Goal: Ask a question

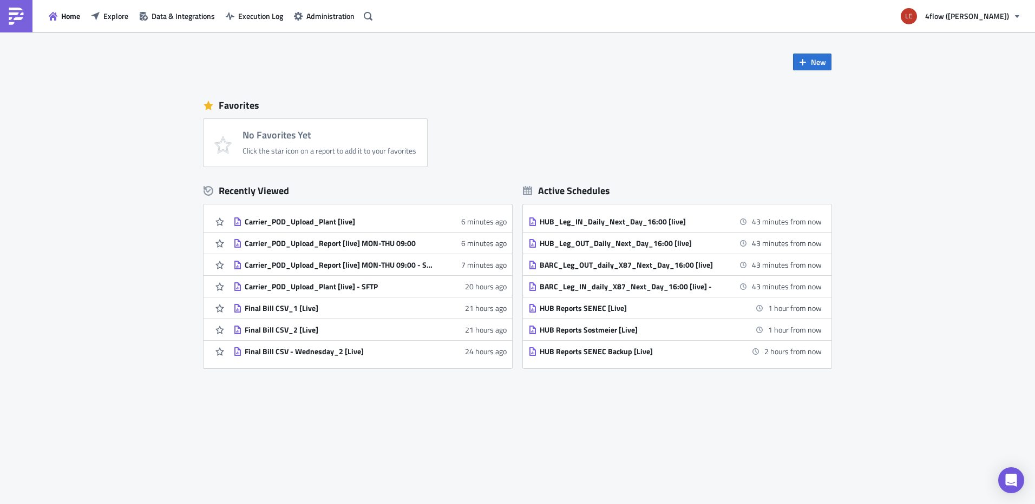
drag, startPoint x: 175, startPoint y: 70, endPoint x: 136, endPoint y: 46, distance: 46.0
click at [165, 64] on div "New Favorites No Favorites Yet Click the star icon on a report to add it to you…" at bounding box center [517, 268] width 1035 height 473
click at [106, 8] on button "Explore" at bounding box center [110, 16] width 48 height 17
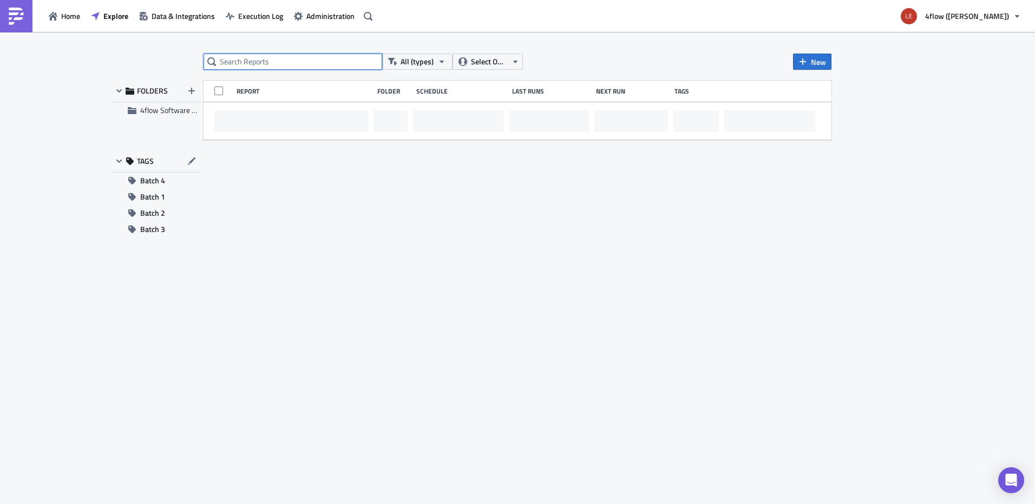
click at [246, 63] on input "text" at bounding box center [293, 62] width 179 height 16
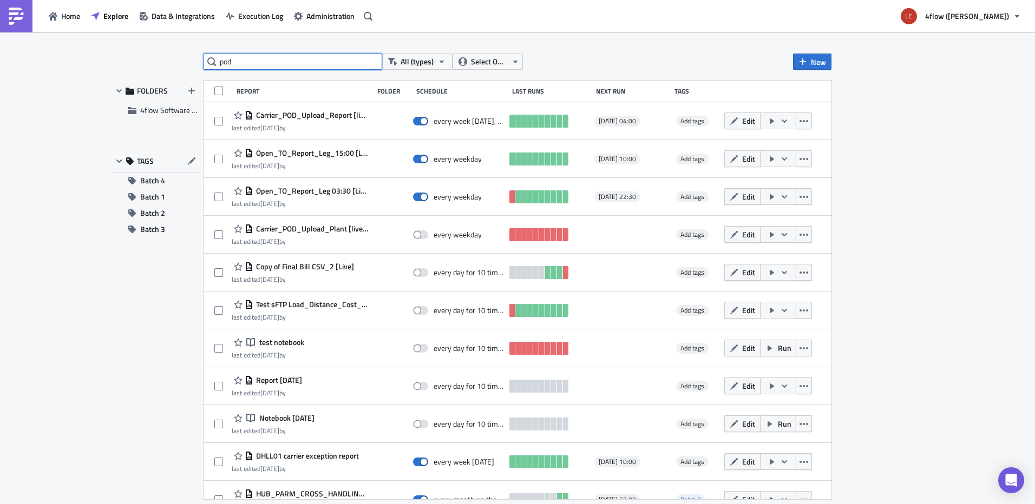
type input "pod"
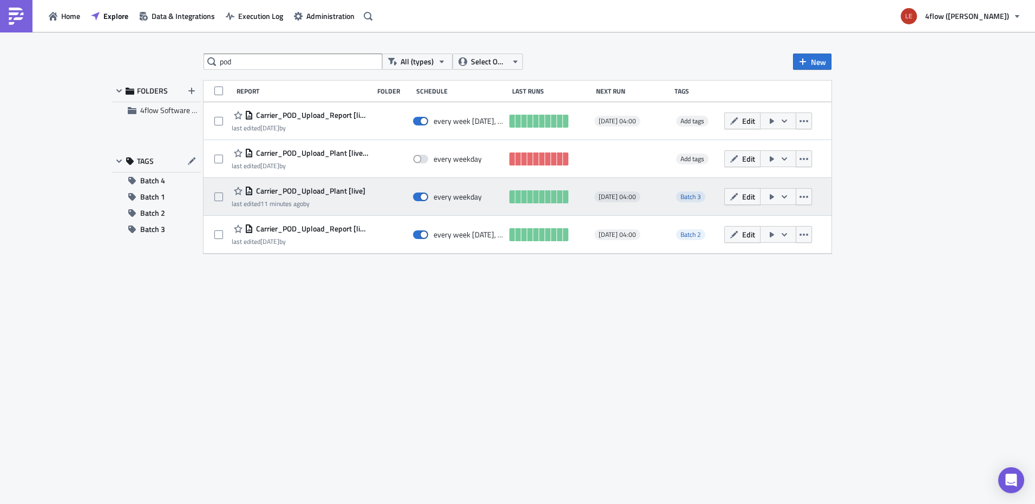
click at [324, 193] on span "Carrier_POD_Upload_Plant [live]" at bounding box center [309, 191] width 112 height 10
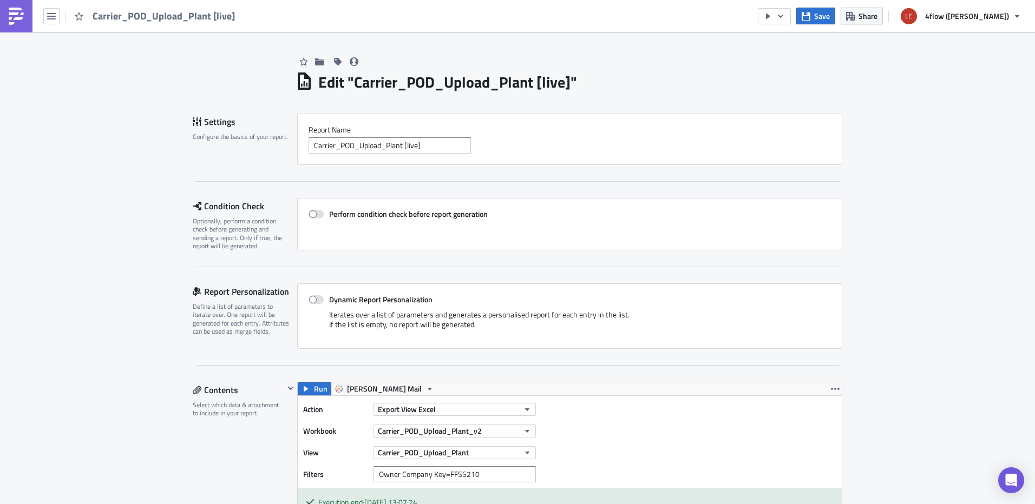
click at [550, 134] on label "Report Nam﻿e" at bounding box center [570, 130] width 522 height 10
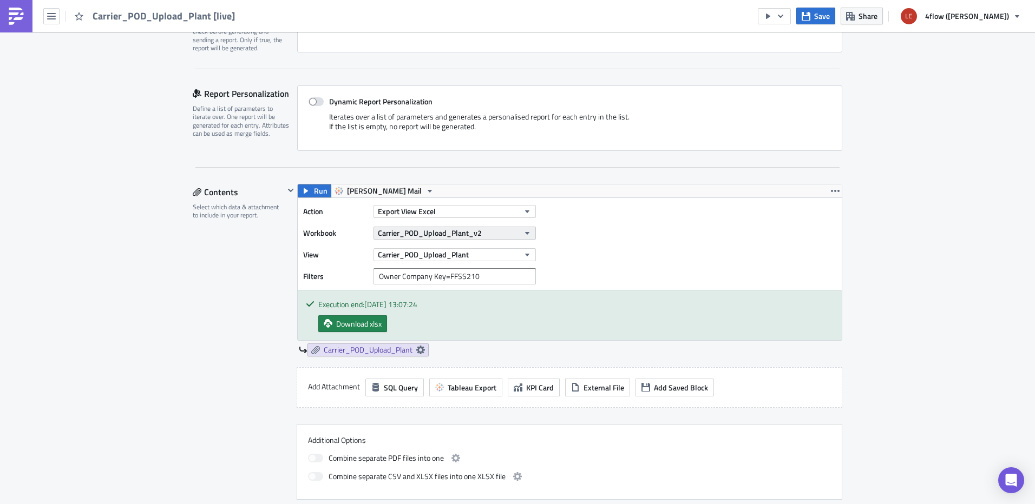
scroll to position [217, 0]
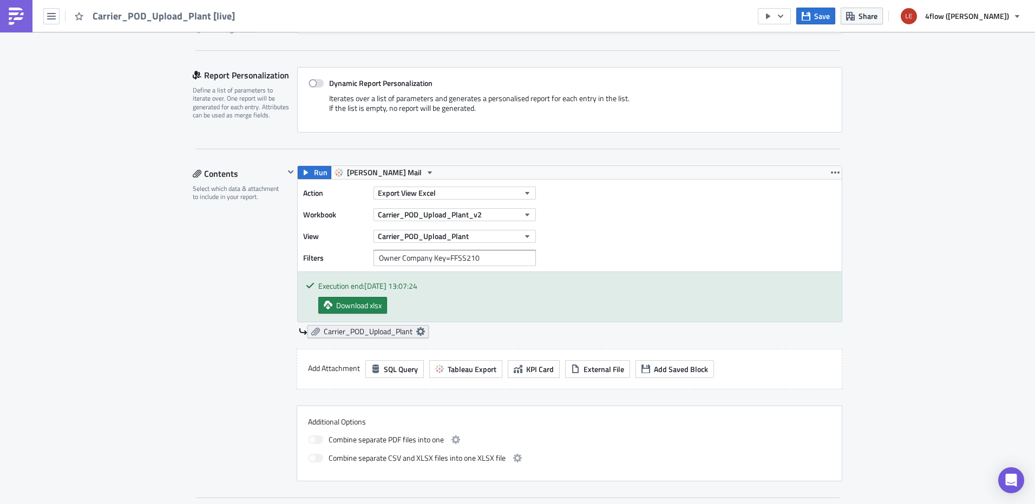
click at [418, 333] on icon at bounding box center [420, 331] width 9 height 9
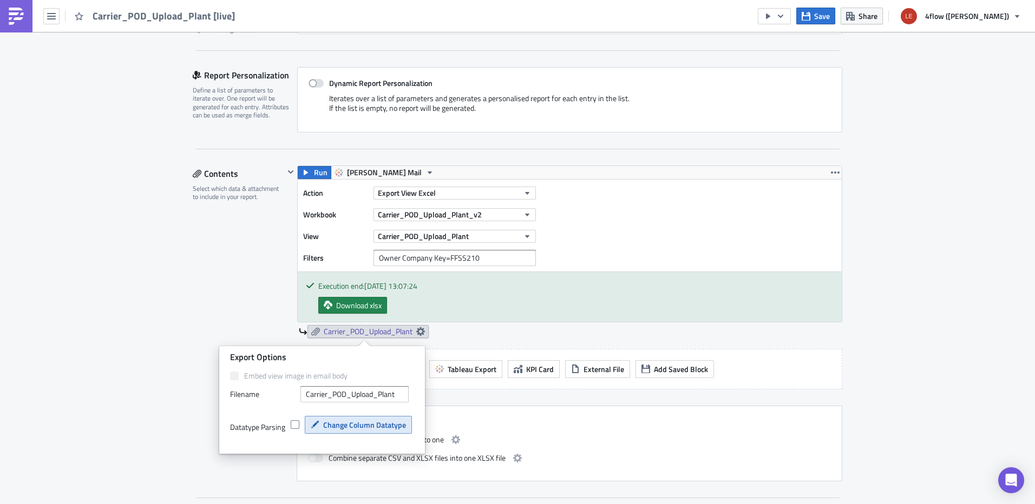
click at [374, 430] on span "Change Column Datatype" at bounding box center [364, 425] width 83 height 11
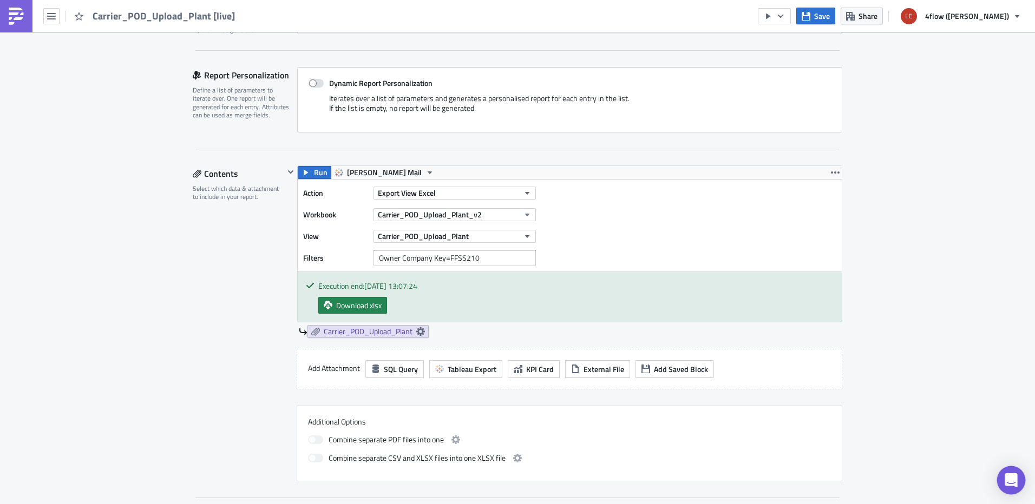
drag, startPoint x: 1002, startPoint y: 473, endPoint x: 988, endPoint y: 464, distance: 16.2
click at [1001, 472] on div "Open Intercom Messenger" at bounding box center [1011, 481] width 26 height 26
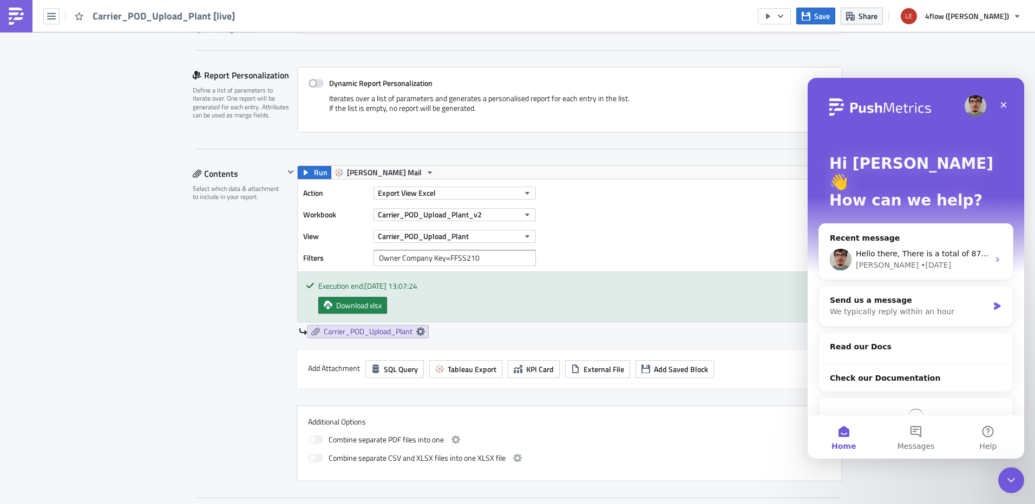
scroll to position [0, 0]
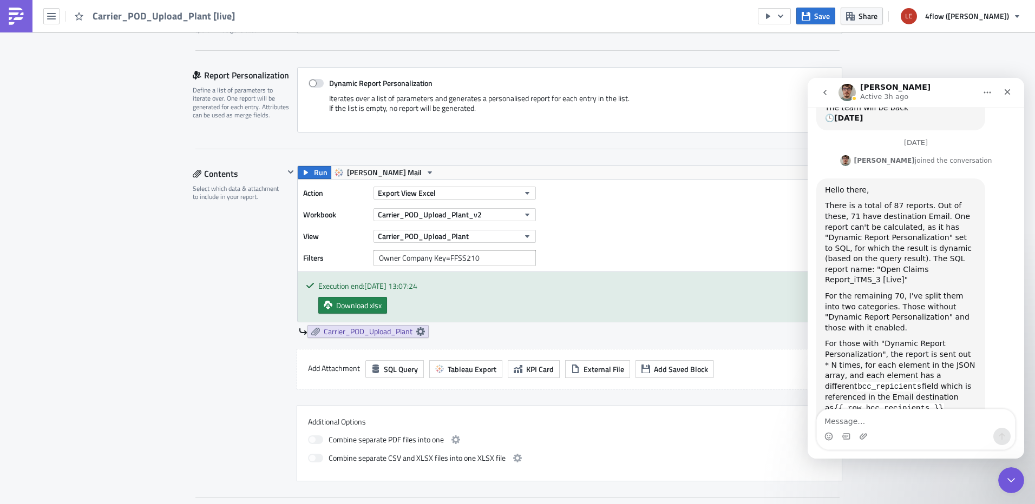
scroll to position [289, 0]
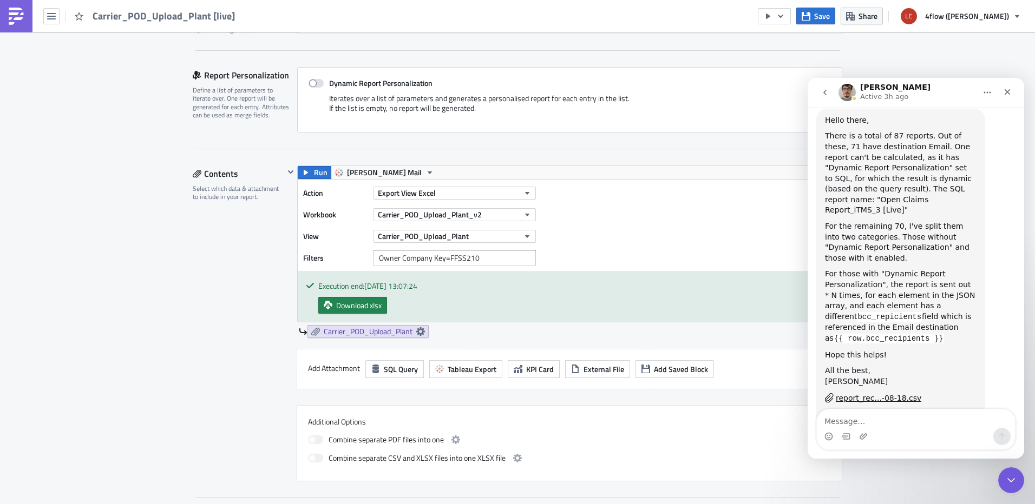
click at [860, 420] on textarea "Message…" at bounding box center [916, 419] width 198 height 18
type textarea "H"
type textarea "Thank you!"
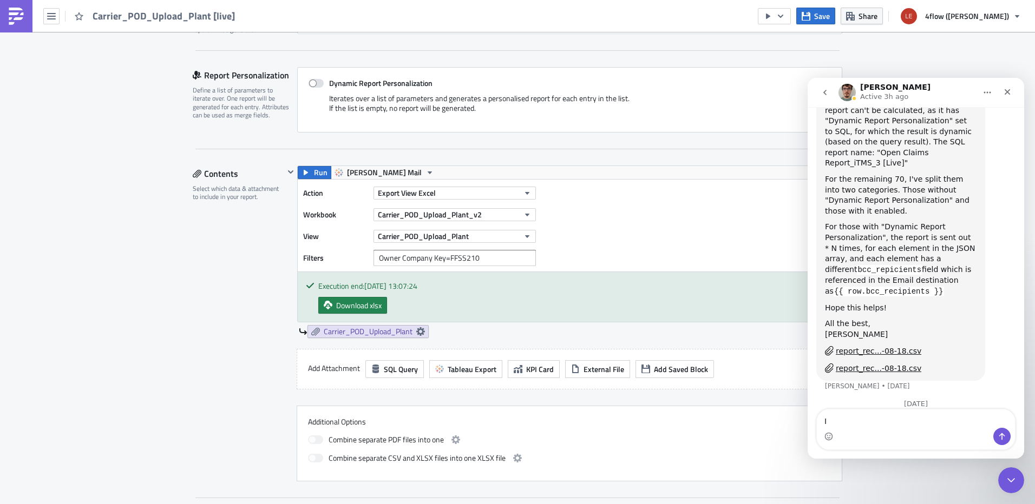
type textarea "I"
click at [420, 331] on icon at bounding box center [420, 331] width 9 height 9
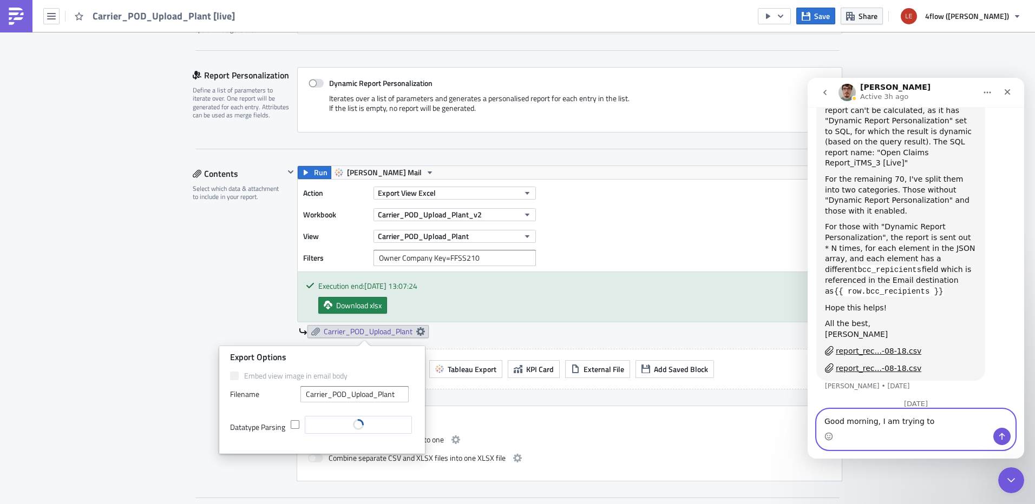
click at [936, 423] on textarea "Good morning, I am trying to" at bounding box center [916, 419] width 198 height 18
drag, startPoint x: 968, startPoint y: 424, endPoint x: 856, endPoint y: 420, distance: 112.1
click at [958, 422] on textarea "Good morning, I am trying to change the" at bounding box center [916, 419] width 198 height 18
click at [970, 428] on div "Intercom messenger" at bounding box center [916, 436] width 198 height 17
click at [970, 423] on textarea "Good morning, I am trying to change the" at bounding box center [916, 419] width 198 height 18
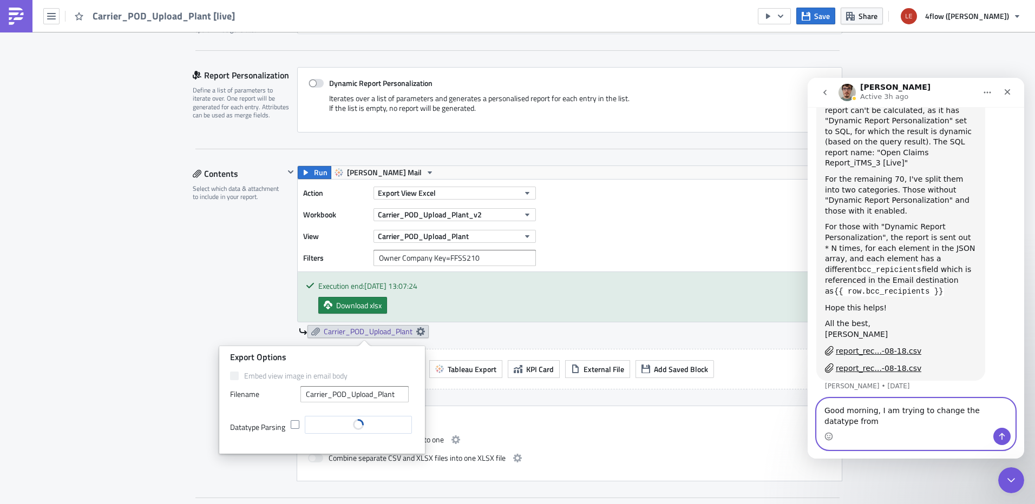
scroll to position [346, 0]
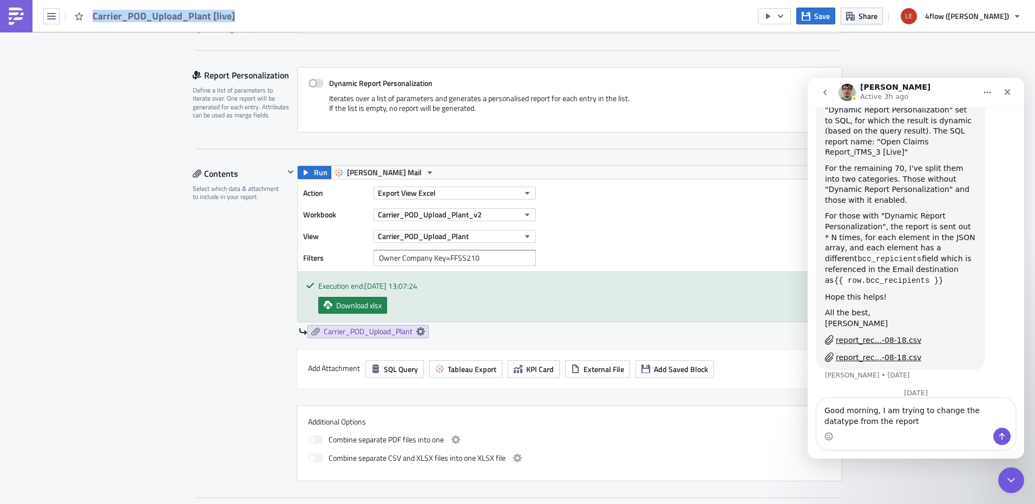
click at [236, 17] on div "Carrier_POD_Upload_Plant [live]" at bounding box center [120, 16] width 241 height 32
copy span "Carrier_POD_Upload_Plant [live]"
drag, startPoint x: 893, startPoint y: 423, endPoint x: 885, endPoint y: 414, distance: 11.9
click at [890, 418] on textarea "Good morning, I am trying to change the datatype from the report" at bounding box center [916, 413] width 198 height 29
paste textarea "Carrier_POD_Upload_Plant [live]"
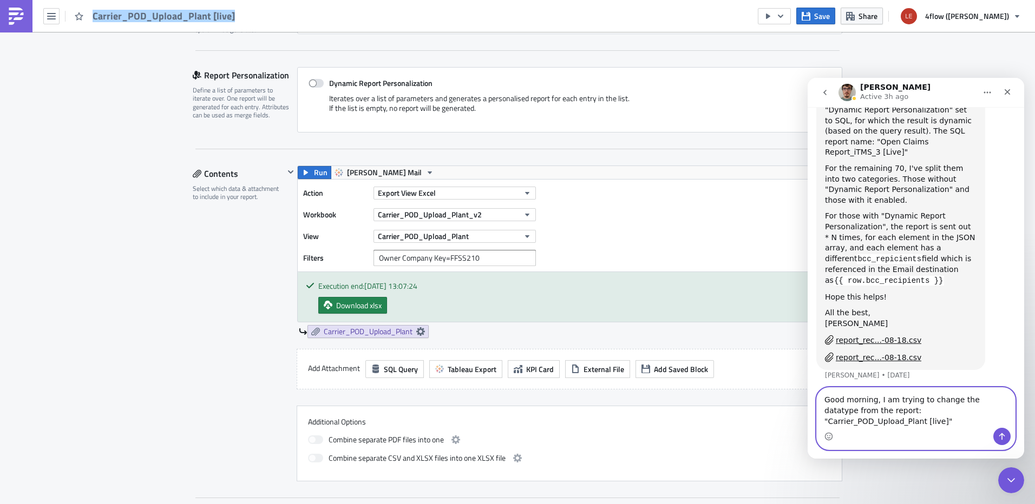
click at [1000, 418] on textarea "Good morning, I am trying to change the datatype from the report: "Carrier_POD_…" at bounding box center [916, 408] width 198 height 40
type textarea "Good morning, I am trying to change the datatype from the report: "Carrier_POD_…"
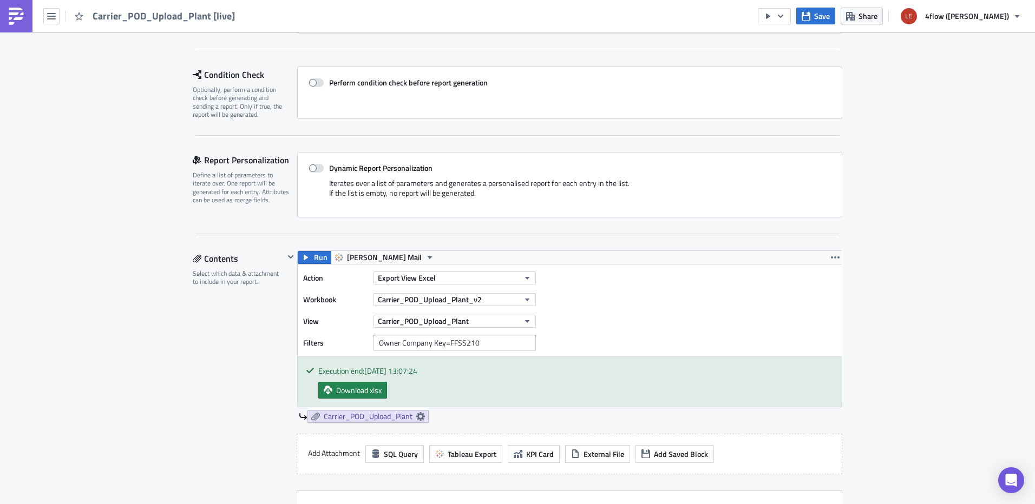
scroll to position [162, 0]
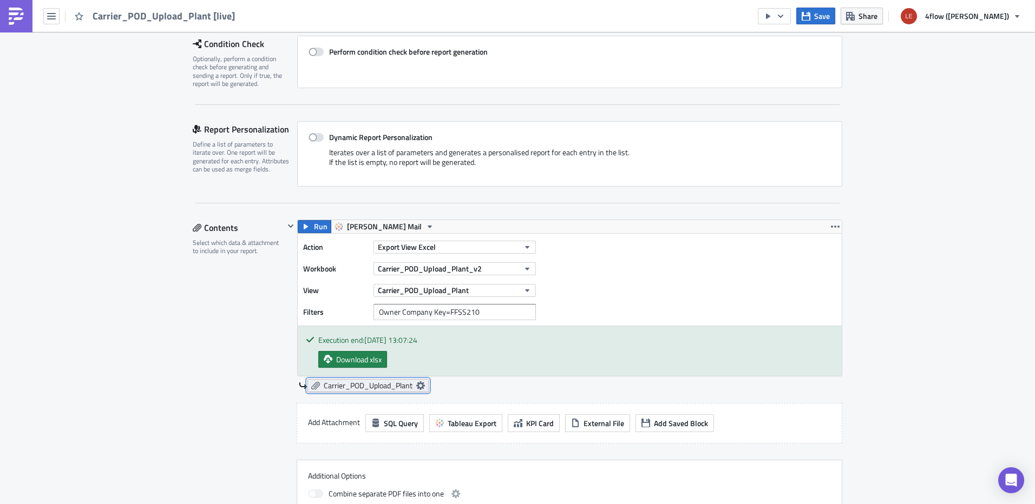
click at [417, 391] on link "Carrier_POD_Upload_Plant" at bounding box center [367, 385] width 121 height 13
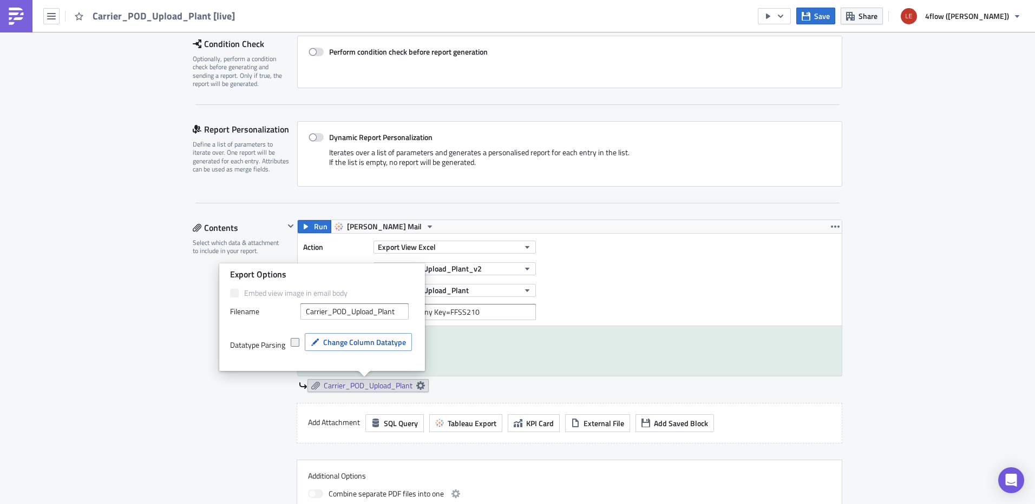
click at [294, 342] on span at bounding box center [295, 342] width 9 height 9
click at [294, 342] on input "checkbox" at bounding box center [296, 342] width 7 height 7
checkbox input "true"
click at [346, 345] on span "Change Column Datatype" at bounding box center [364, 342] width 83 height 11
drag, startPoint x: 731, startPoint y: 224, endPoint x: 703, endPoint y: 241, distance: 33.5
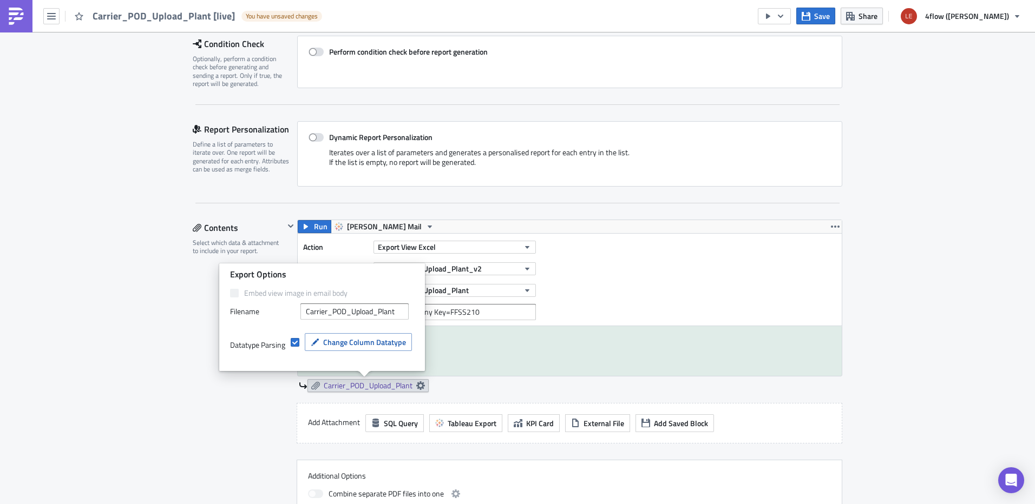
click at [703, 241] on div "Run Lear Mail Action Export View Excel Workbook Carrier_POD_Upload_Plant_v2 Vie…" at bounding box center [569, 298] width 545 height 157
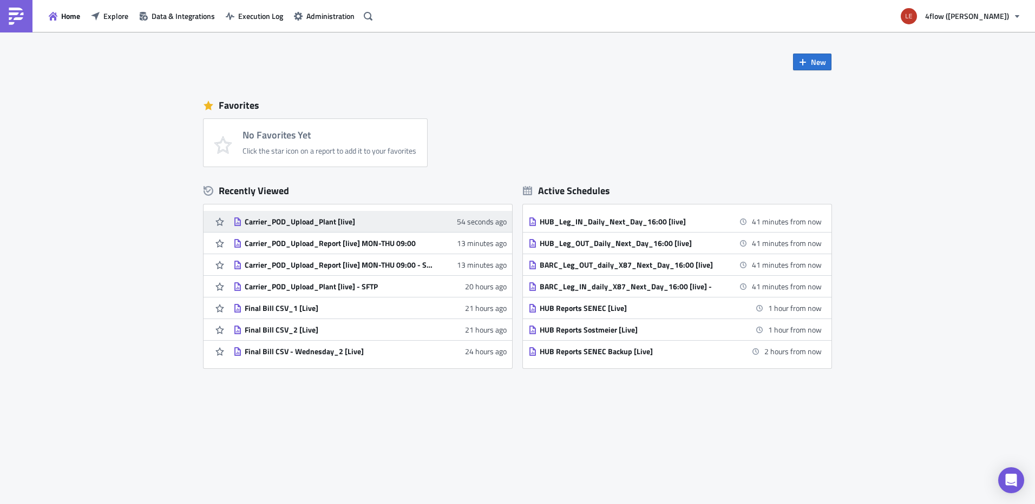
click at [287, 229] on link "Carrier_POD_Upload_Plant [live] 54 seconds ago" at bounding box center [369, 221] width 273 height 21
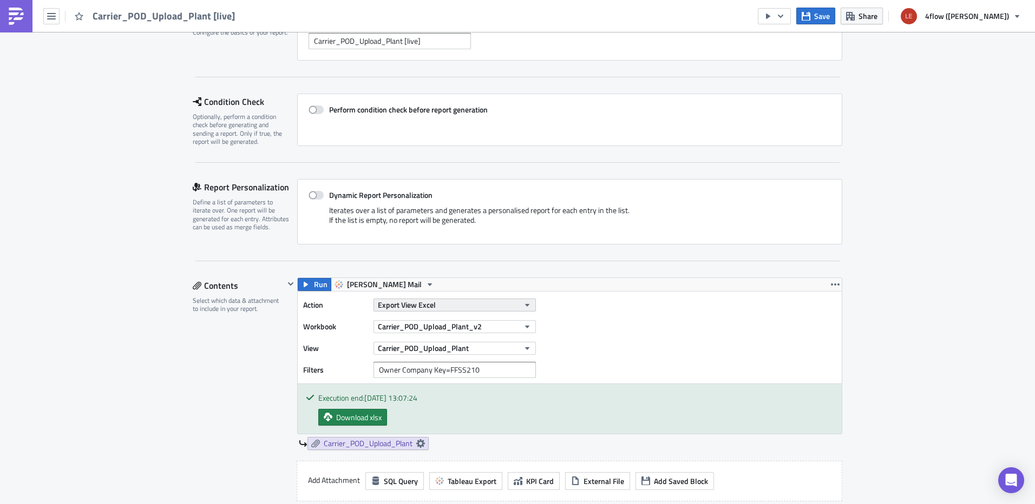
scroll to position [108, 0]
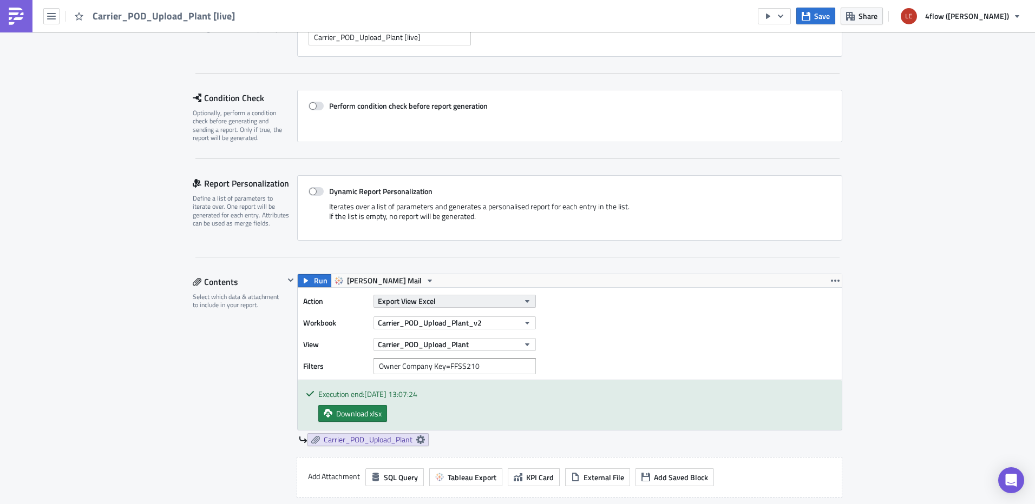
click at [422, 302] on span "Export View Excel" at bounding box center [407, 301] width 58 height 11
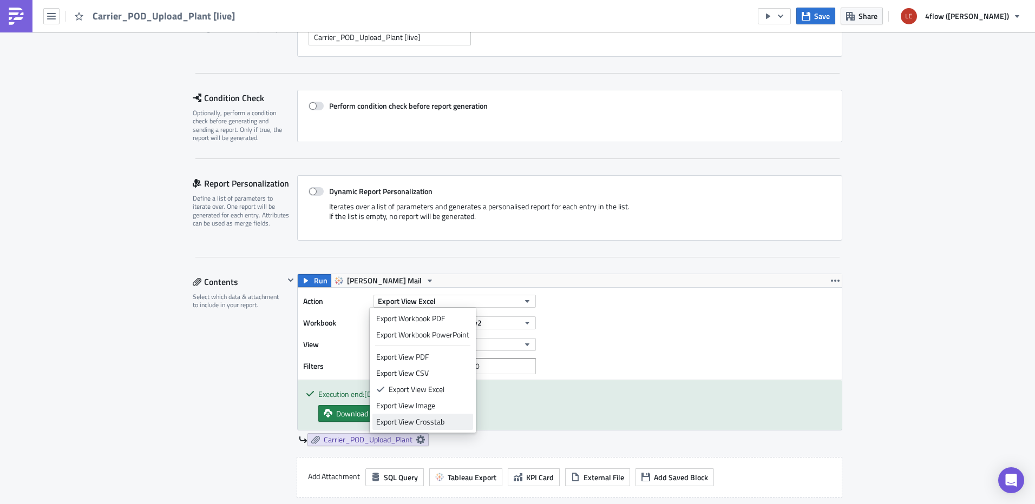
click at [430, 424] on div "Export View Crosstab" at bounding box center [422, 422] width 93 height 11
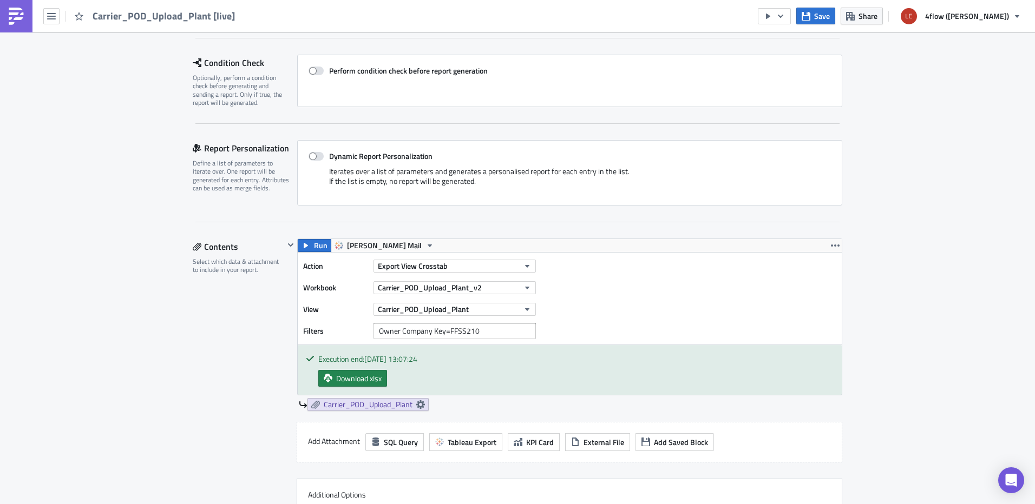
scroll to position [162, 0]
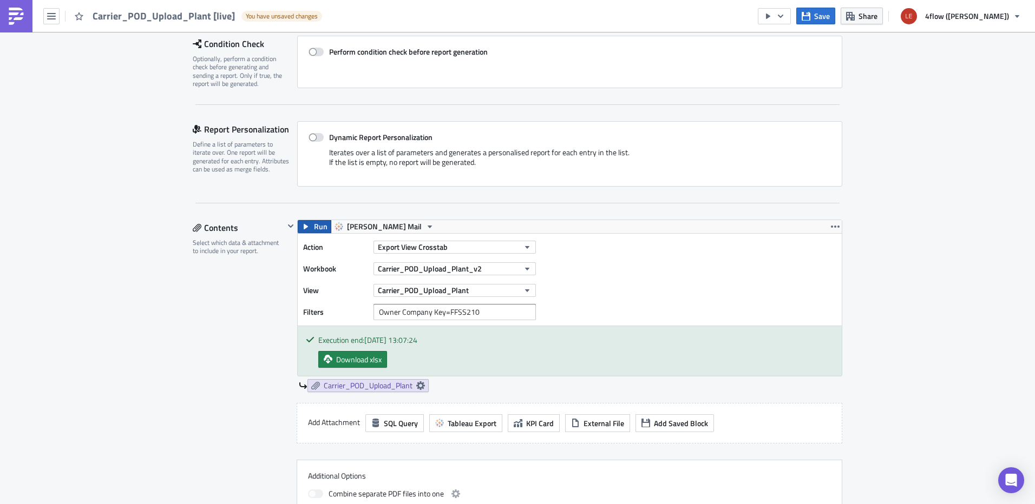
click at [316, 231] on span "Run" at bounding box center [321, 226] width 14 height 13
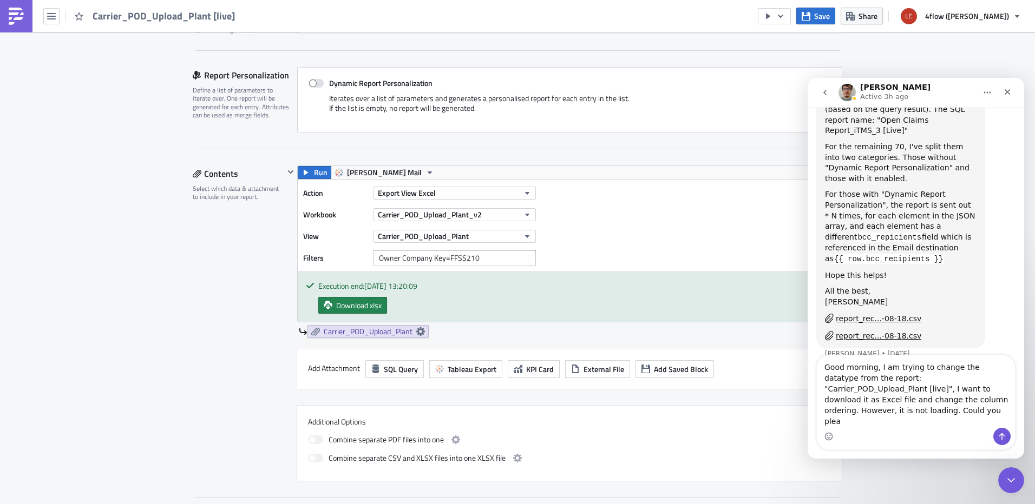
scroll to position [379, 0]
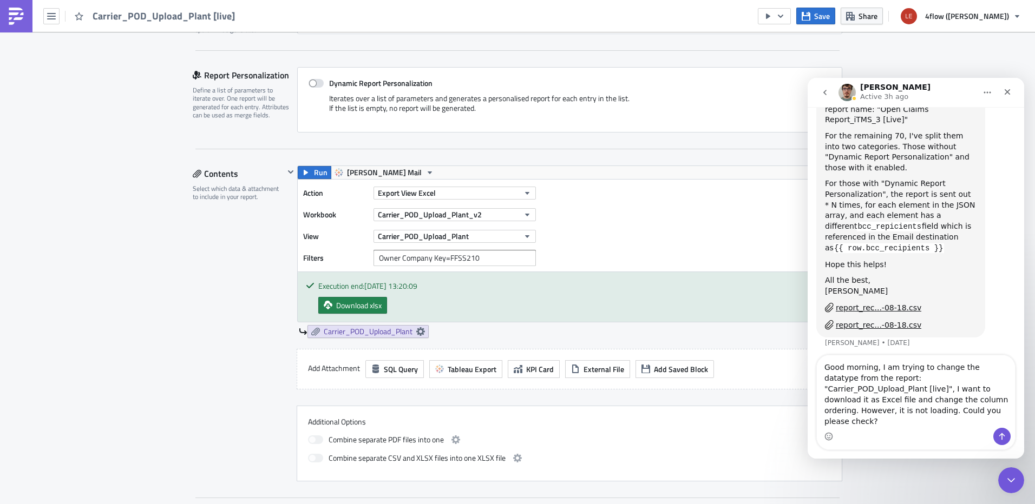
type textarea "Good morning, I am trying to change the datatype from the report: "Carrier_POD_…"
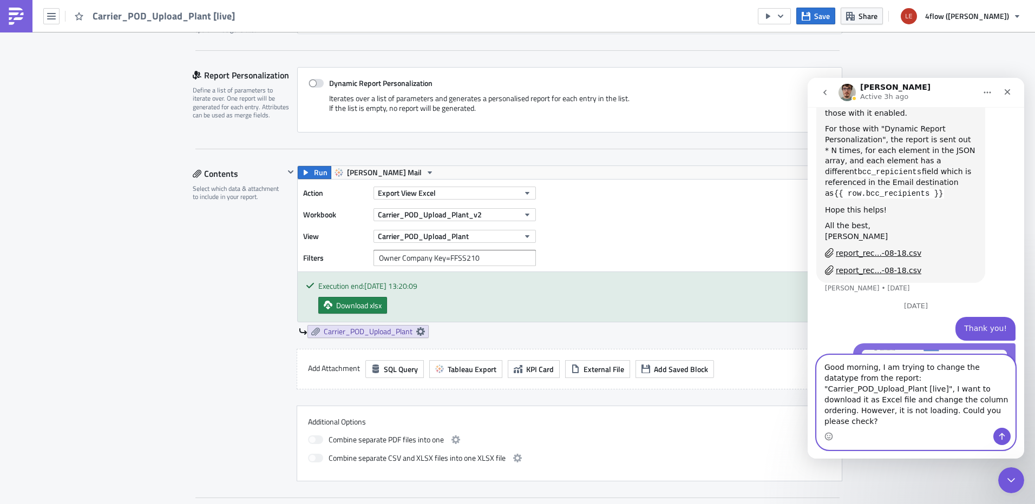
scroll to position [461, 0]
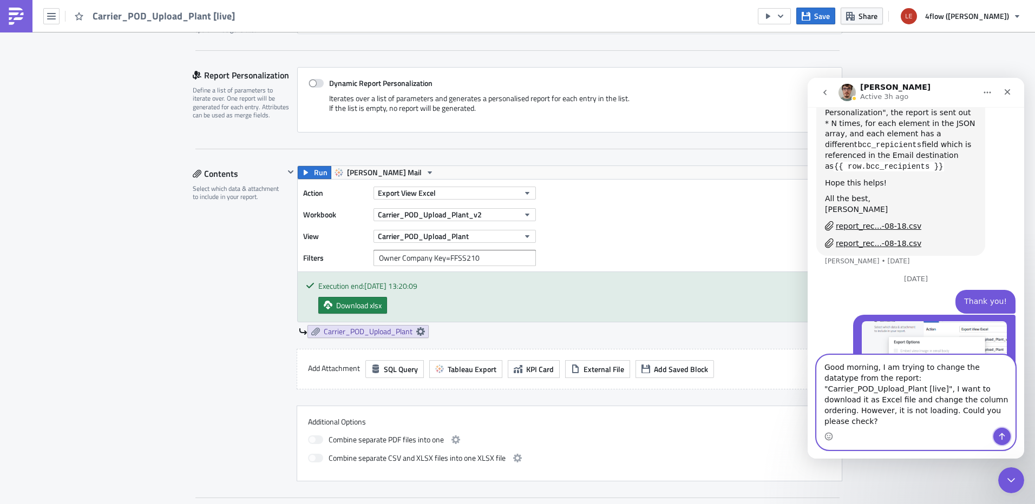
click at [997, 432] on button "Send a message…" at bounding box center [1001, 436] width 17 height 17
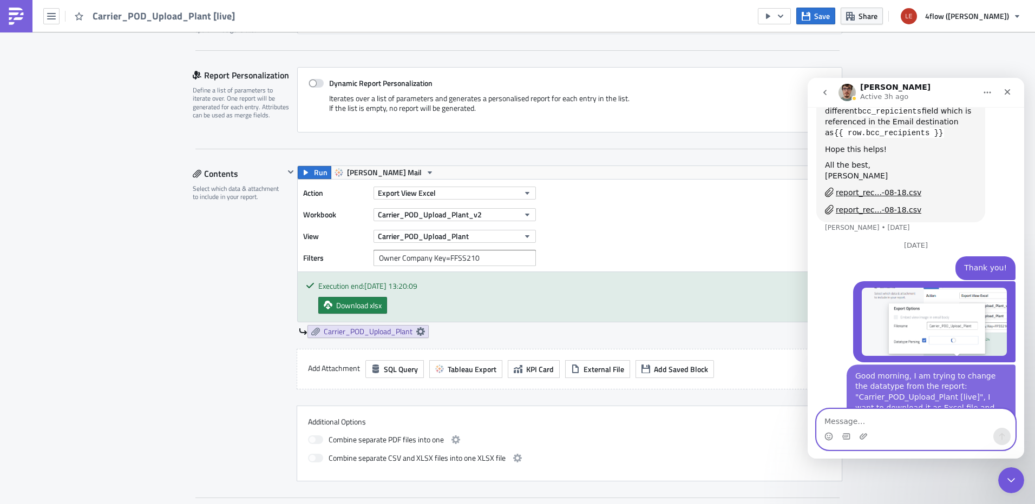
scroll to position [495, 0]
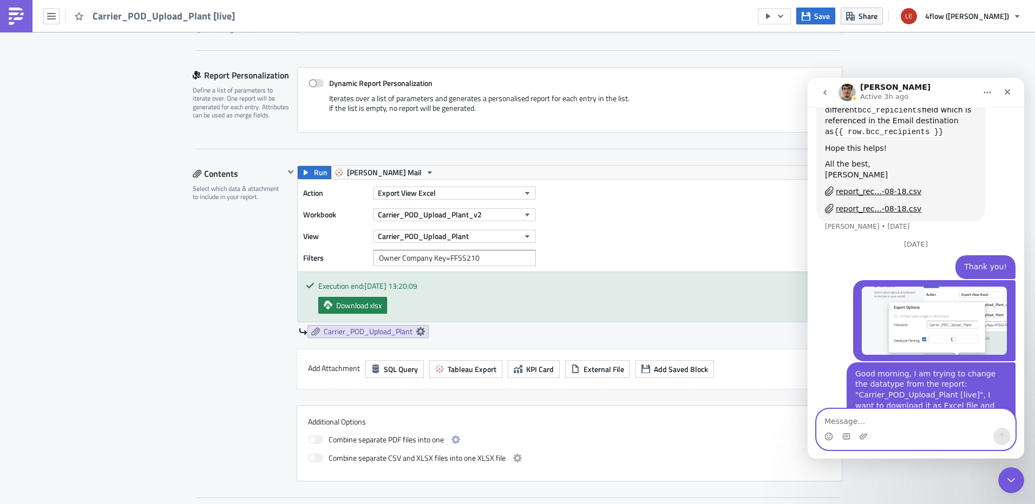
drag, startPoint x: 853, startPoint y: 416, endPoint x: 820, endPoint y: 379, distance: 49.9
click at [838, 402] on div "Ask us anything, or share your feedback. [DATE] Hello, I would like to ask if t…" at bounding box center [916, 283] width 217 height 352
type textarea "tkss"
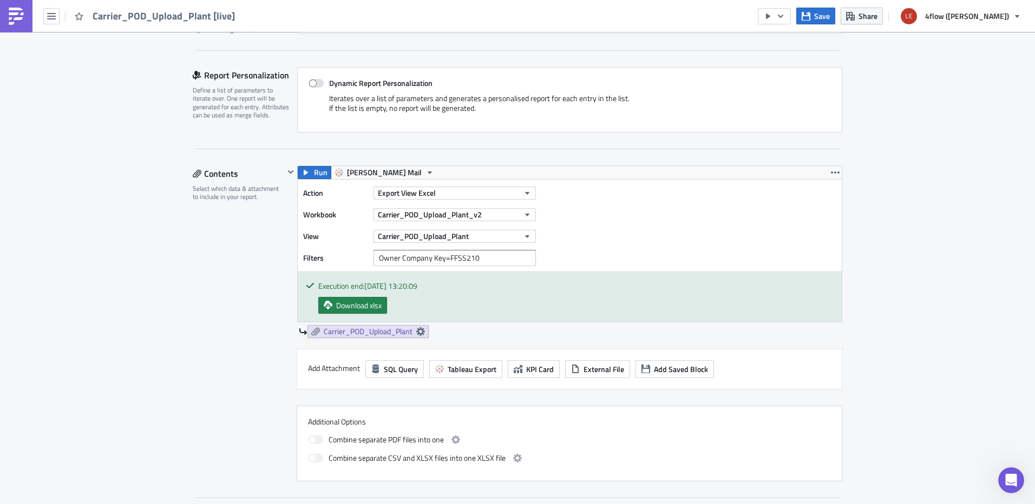
scroll to position [520, 0]
click at [416, 331] on icon at bounding box center [420, 331] width 9 height 9
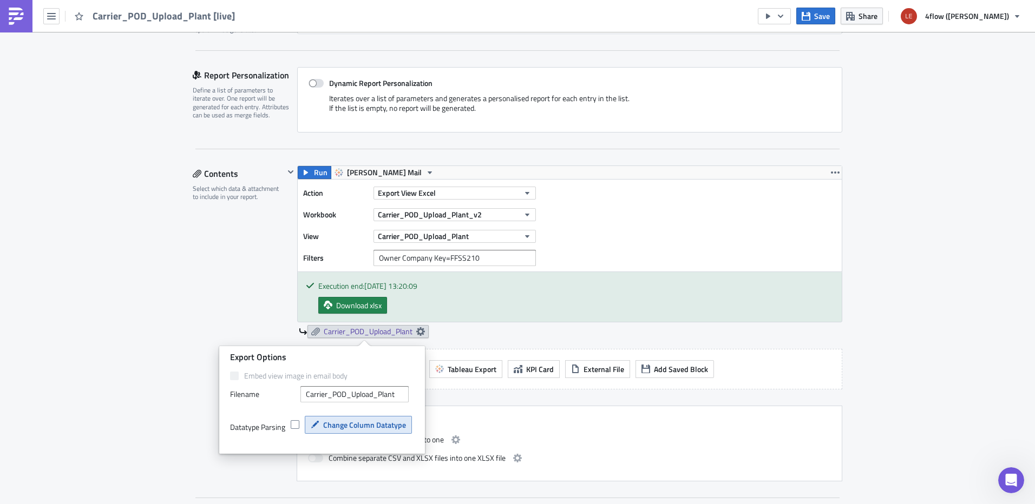
click at [361, 429] on span "Change Column Datatype" at bounding box center [364, 425] width 83 height 11
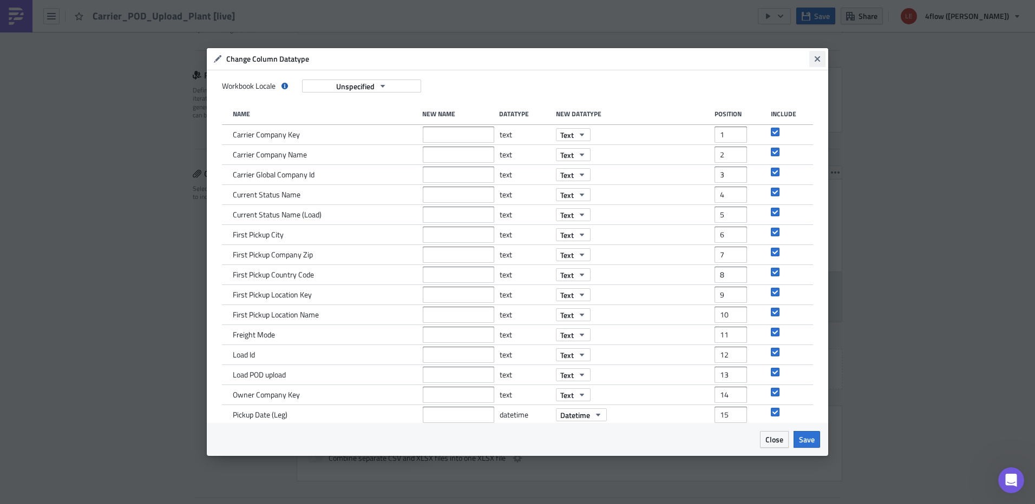
click at [820, 61] on icon "Close" at bounding box center [817, 59] width 9 height 9
